Goal: Transaction & Acquisition: Purchase product/service

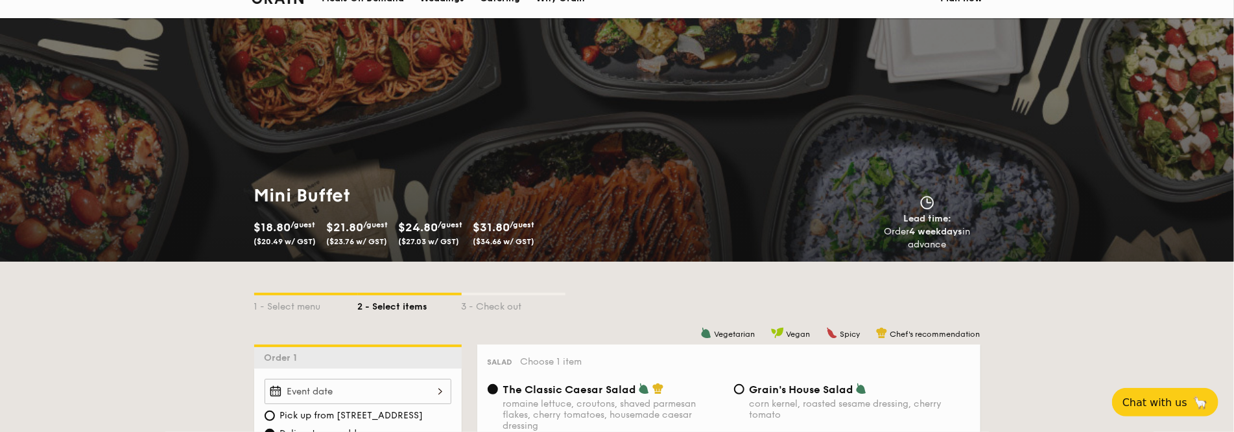
scroll to position [65, 0]
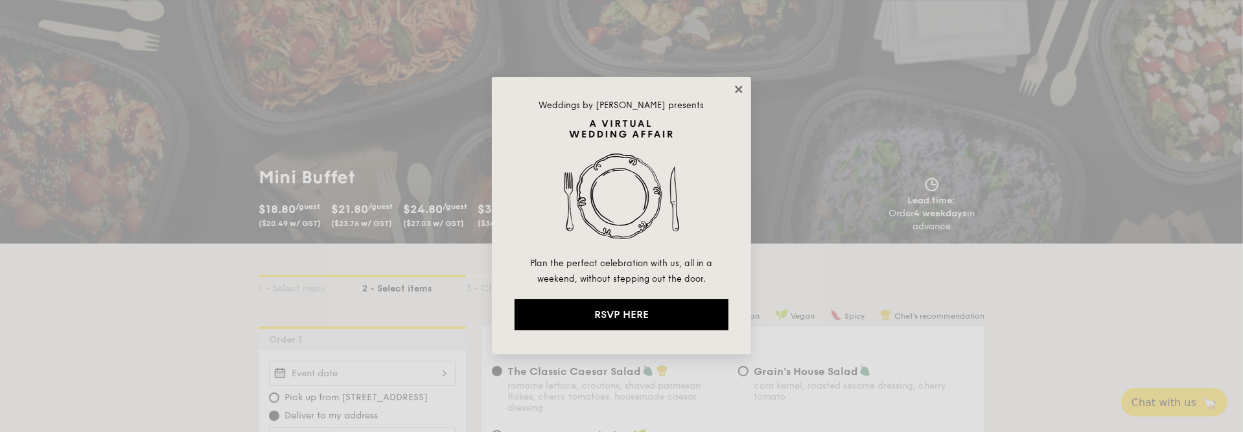
click at [736, 89] on icon at bounding box center [739, 90] width 12 height 12
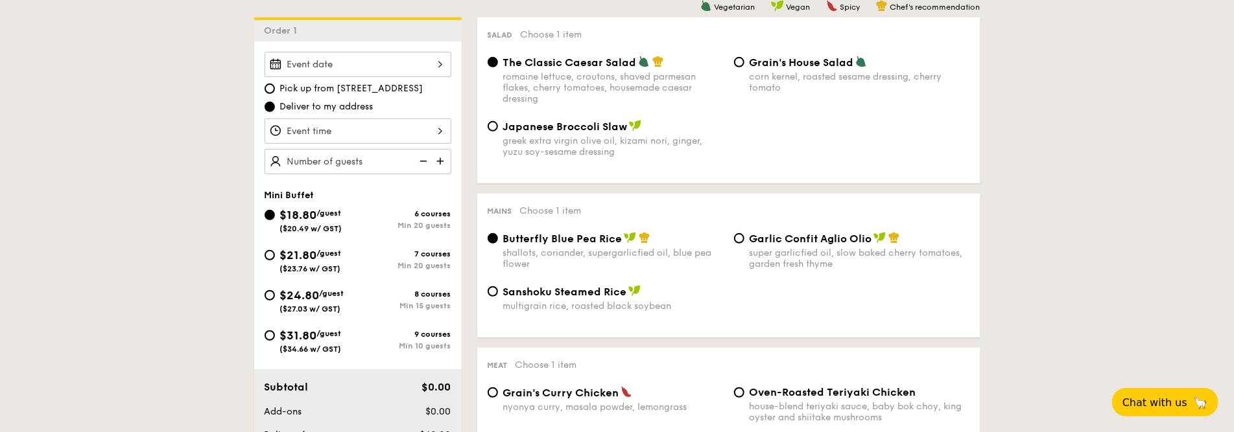
scroll to position [389, 0]
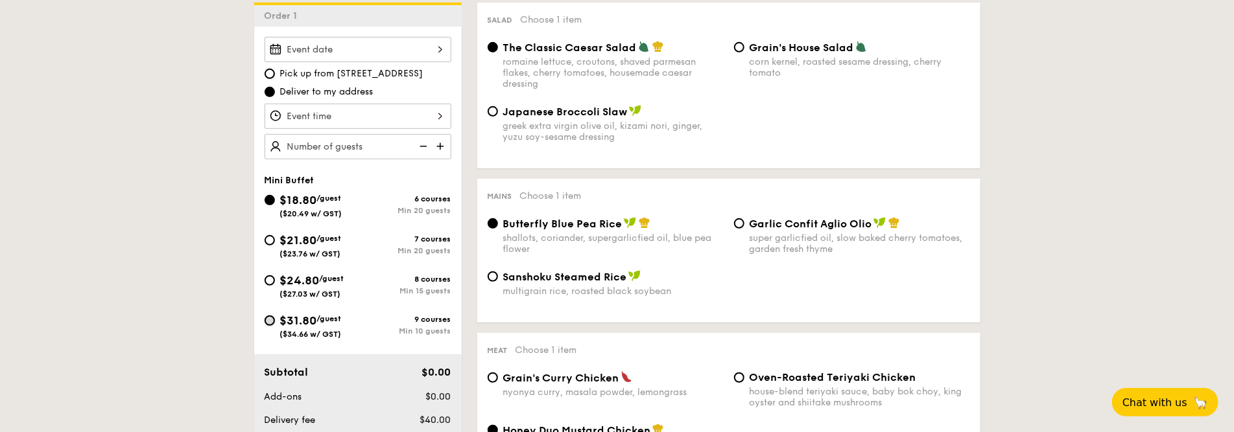
click at [273, 320] on input "$31.80 /guest ($34.66 w/ GST) 9 courses Min 10 guests" at bounding box center [269, 321] width 10 height 10
radio input "true"
radio input "false"
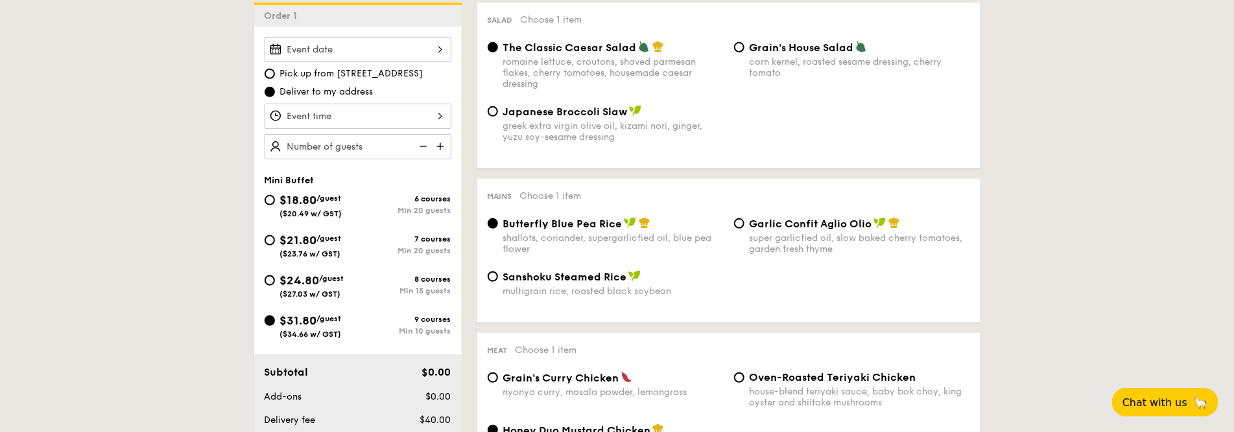
radio input "true"
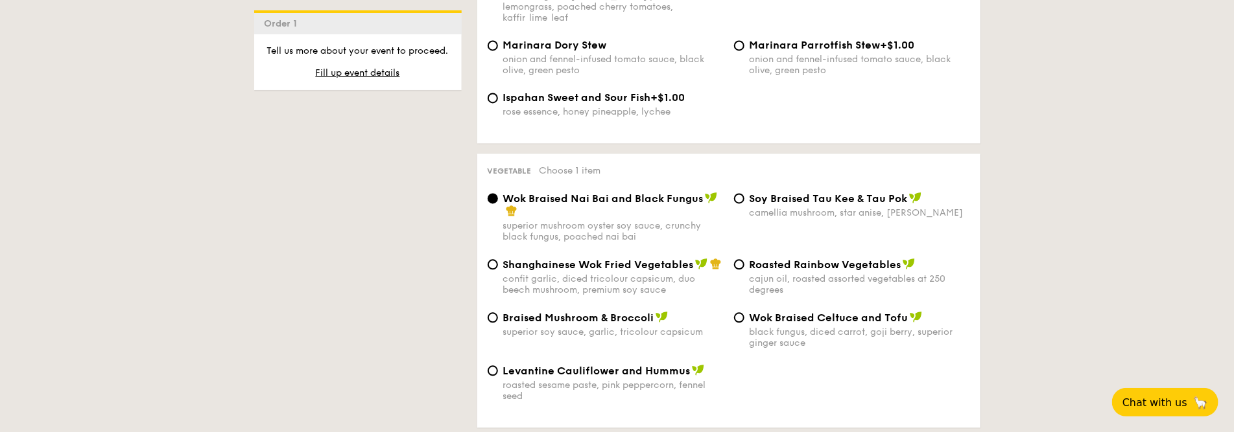
scroll to position [1621, 0]
